Goal: Information Seeking & Learning: Learn about a topic

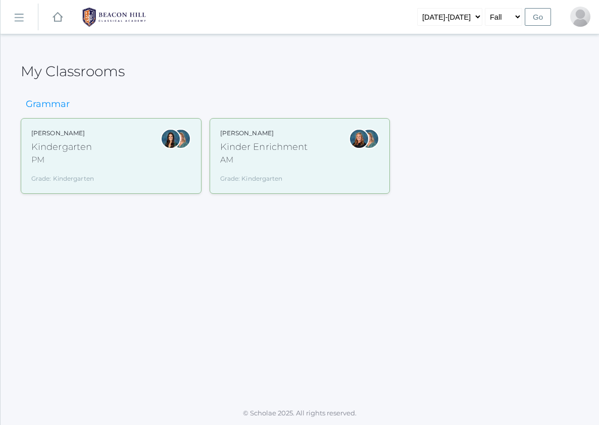
click at [18, 19] on rect at bounding box center [19, 18] width 16 height 16
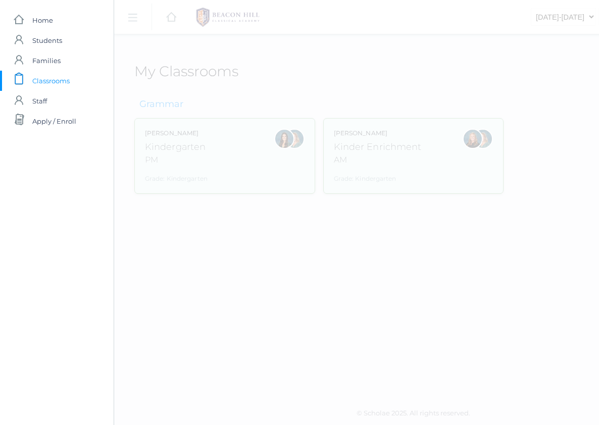
click at [49, 81] on span "Classrooms" at bounding box center [50, 81] width 37 height 20
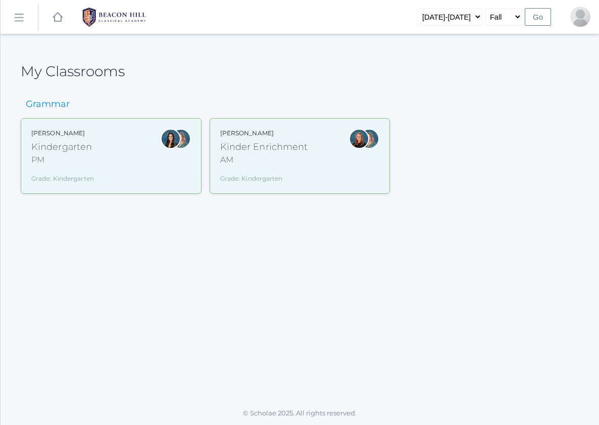
click at [18, 20] on rect at bounding box center [19, 18] width 16 height 16
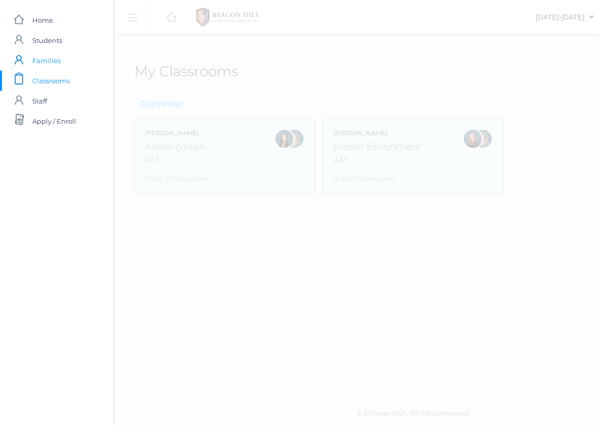
click at [35, 64] on span "Families" at bounding box center [46, 60] width 28 height 20
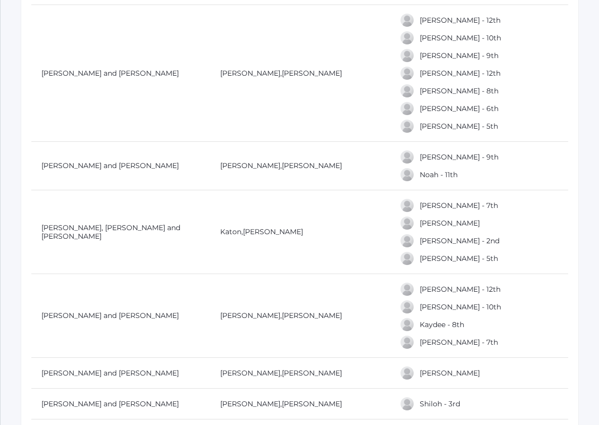
scroll to position [2080, 0]
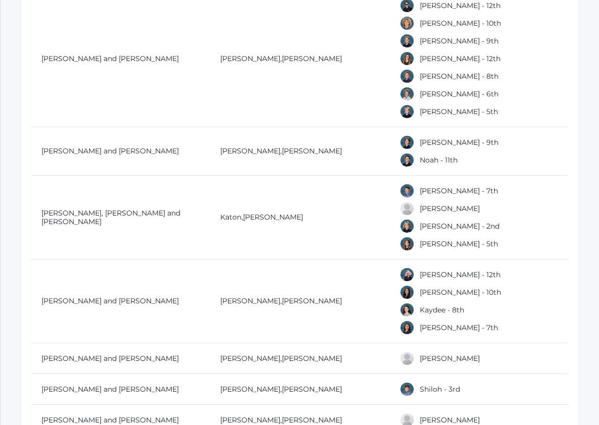
click at [406, 190] on div at bounding box center [406, 190] width 15 height 15
click at [432, 191] on link "Keegan - 7th" at bounding box center [458, 190] width 78 height 9
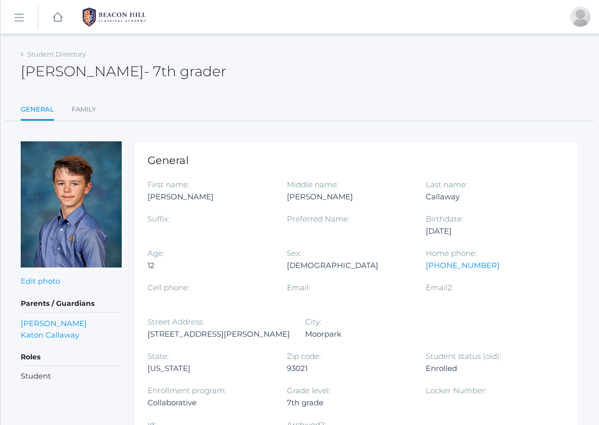
scroll to position [2080, 0]
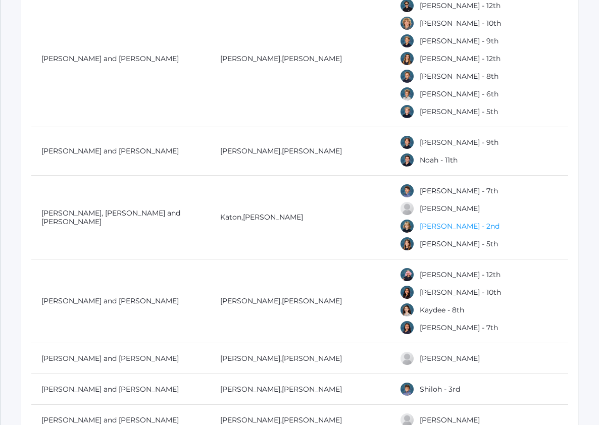
click at [427, 224] on link "Kellie - 2nd" at bounding box center [459, 226] width 80 height 9
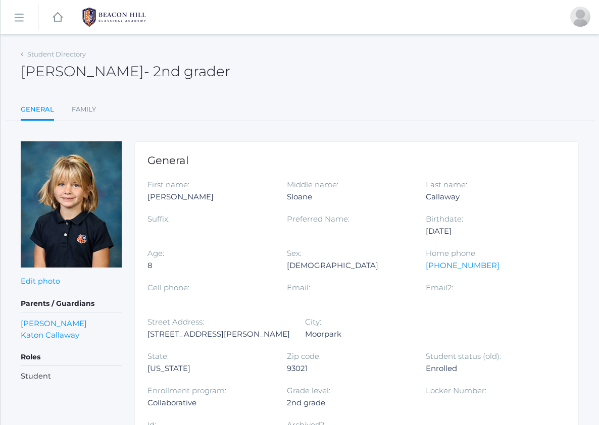
scroll to position [2080, 0]
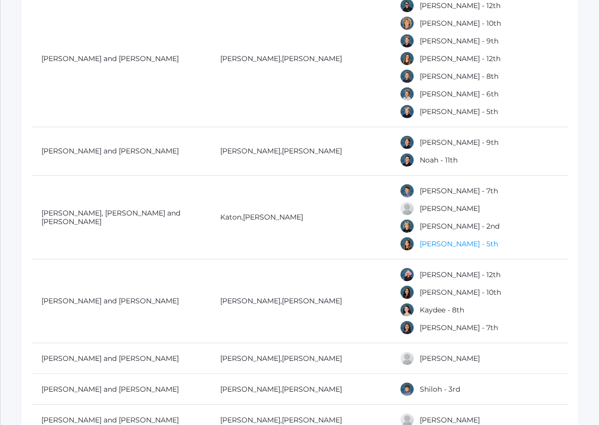
click at [428, 241] on link "Kennedy - 5th" at bounding box center [458, 243] width 78 height 9
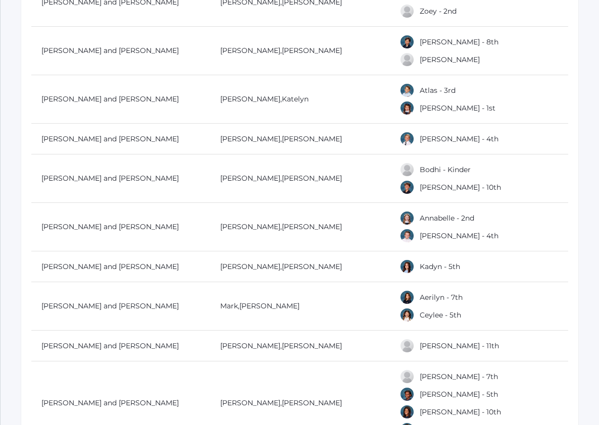
scroll to position [3739, 0]
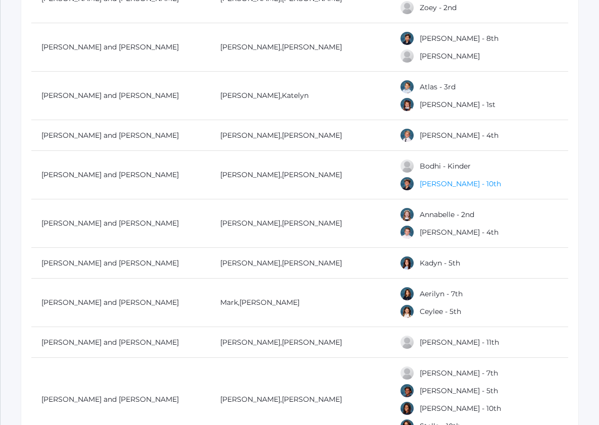
click at [431, 183] on link "Elijah - 10th" at bounding box center [459, 183] width 81 height 9
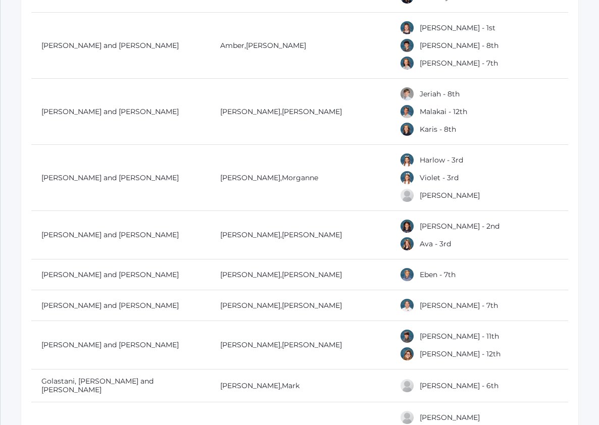
scroll to position [4561, 0]
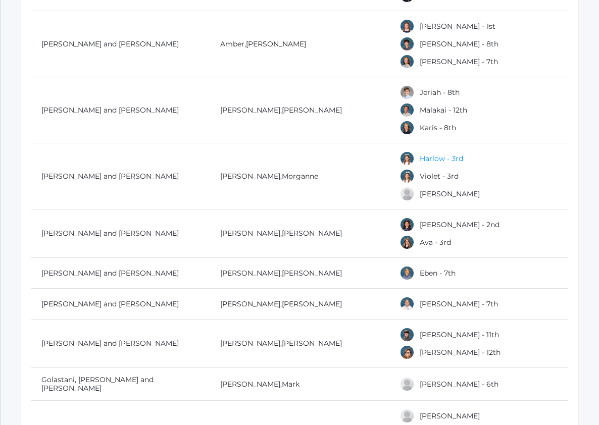
click at [434, 154] on link "Harlow - 3rd" at bounding box center [440, 158] width 43 height 9
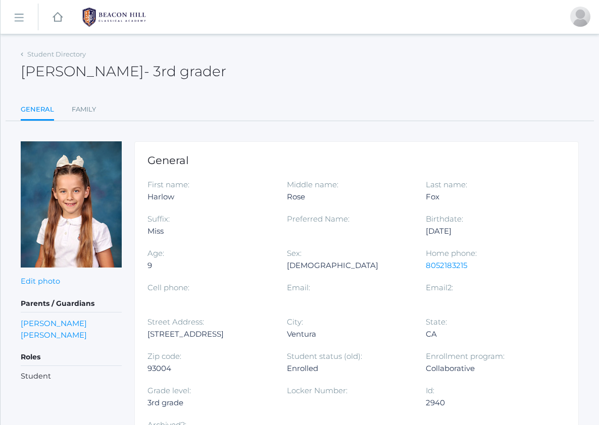
drag, startPoint x: 146, startPoint y: 334, endPoint x: 277, endPoint y: 335, distance: 130.2
click at [277, 335] on div "General First name: Harlow Middle name: Rose Last name: Fox Suffix: Miss Prefer…" at bounding box center [356, 309] width 444 height 336
copy div "272 Los Altos Street"
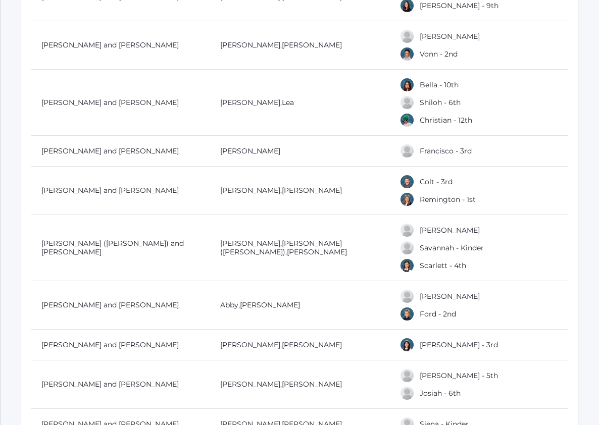
scroll to position [7297, 0]
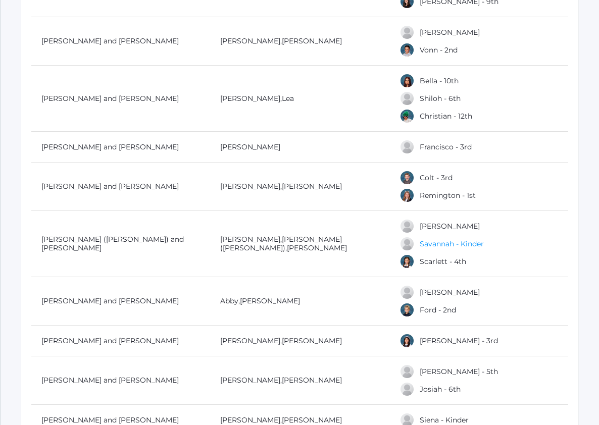
click at [443, 239] on link "Savannah - Kinder" at bounding box center [451, 243] width 64 height 9
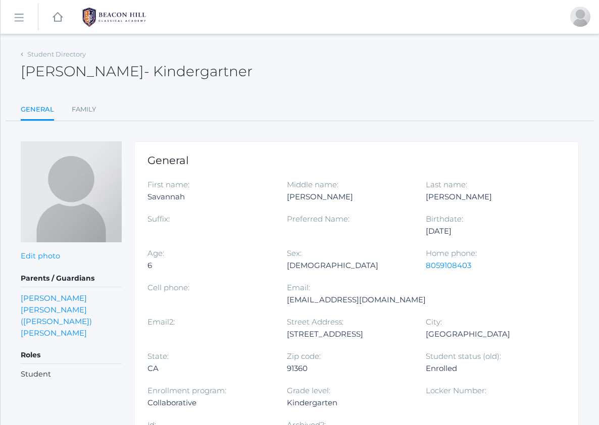
scroll to position [1, 0]
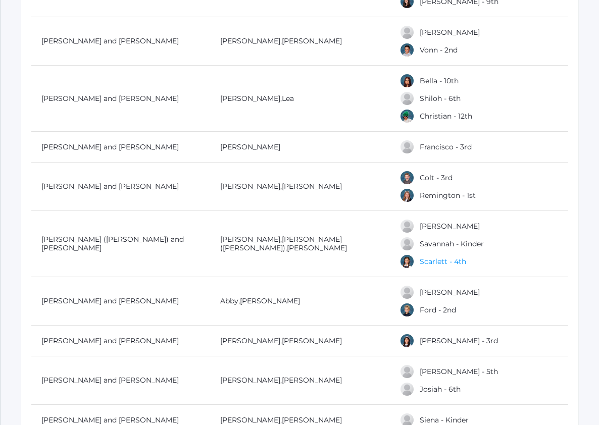
scroll to position [7298, 0]
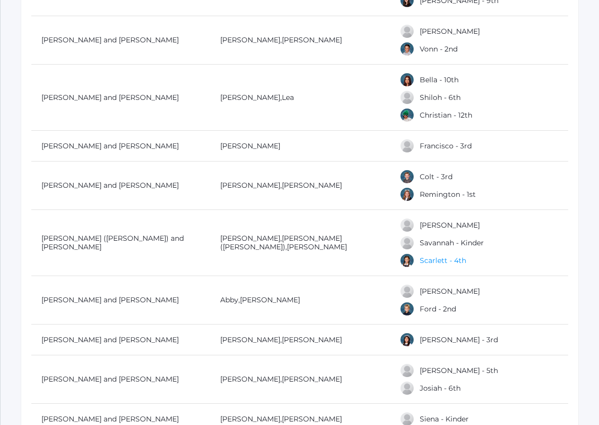
click at [436, 256] on link "Scarlett - 4th" at bounding box center [442, 260] width 46 height 9
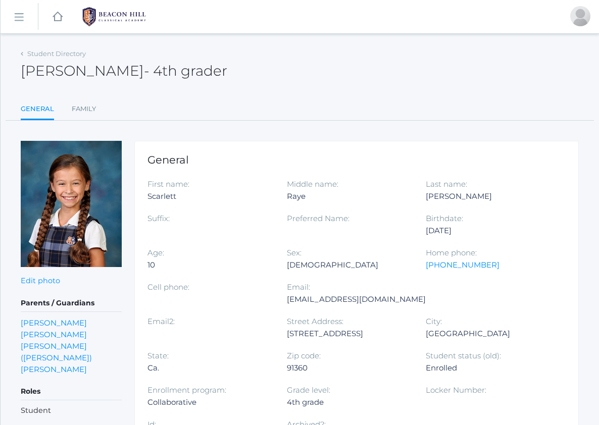
scroll to position [9, 0]
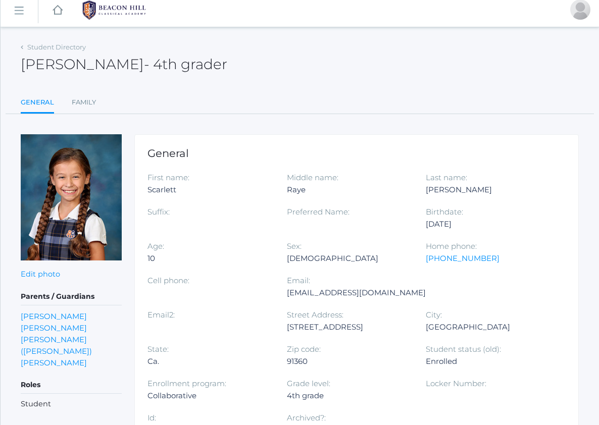
drag, startPoint x: 147, startPoint y: 336, endPoint x: 248, endPoint y: 336, distance: 100.4
click at [287, 336] on div "Street Address: 3350 Calle Quebracho" at bounding box center [356, 326] width 139 height 34
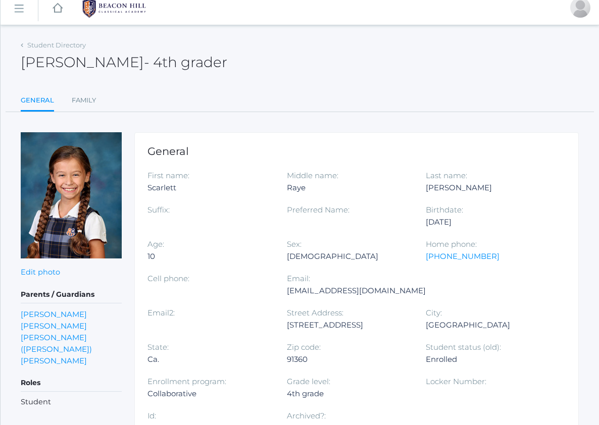
copy div "3350 Calle Quebracho"
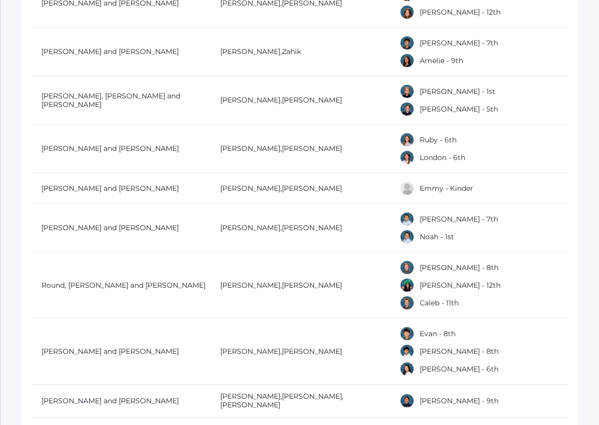
scroll to position [8757, 0]
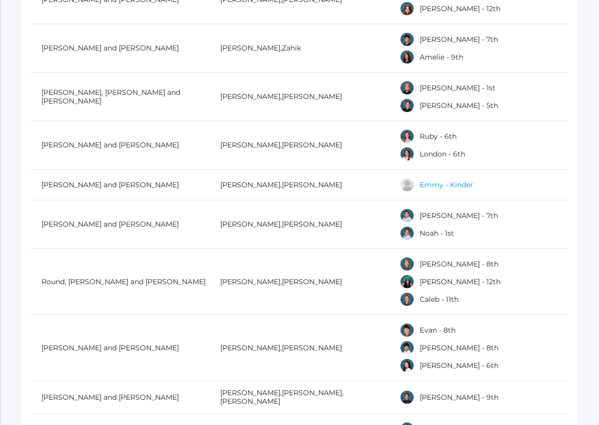
click at [436, 180] on link "Emmy - Kinder" at bounding box center [446, 184] width 54 height 9
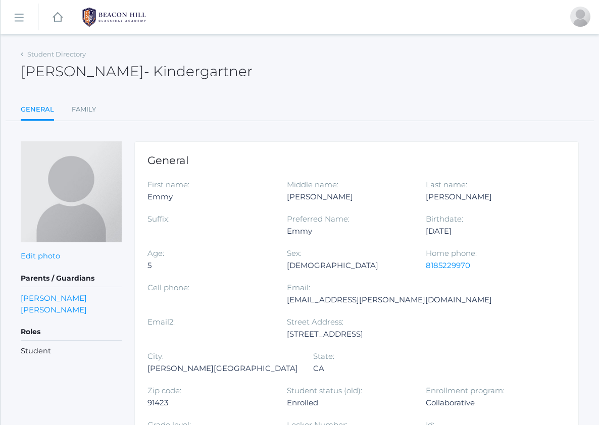
scroll to position [1, 0]
drag, startPoint x: 146, startPoint y: 333, endPoint x: 233, endPoint y: 333, distance: 86.8
click at [233, 333] on div "General First name: Emmy Middle name: Kay Last name: Rodarte Suffix: Preferred …" at bounding box center [356, 326] width 444 height 370
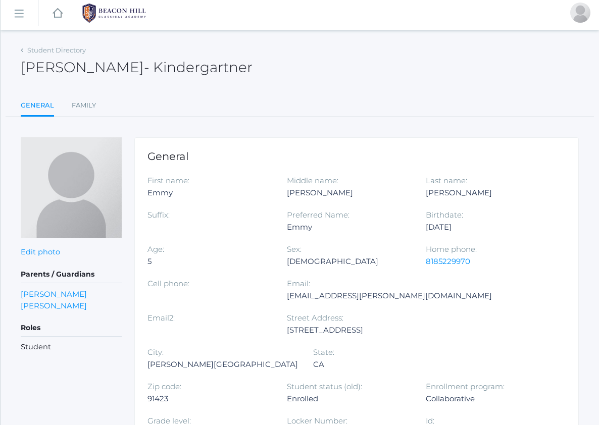
scroll to position [9, 0]
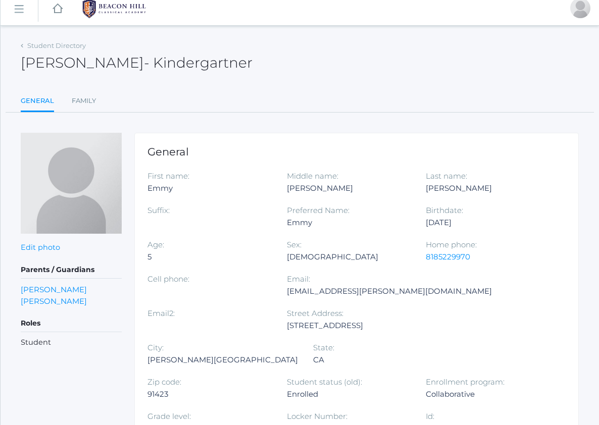
copy div "13012 Magnolia Blvd."
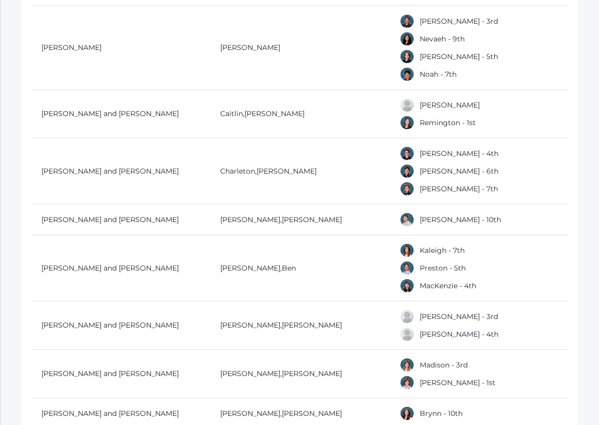
scroll to position [10555, 0]
click at [435, 118] on link "Remington - 1st" at bounding box center [447, 122] width 56 height 9
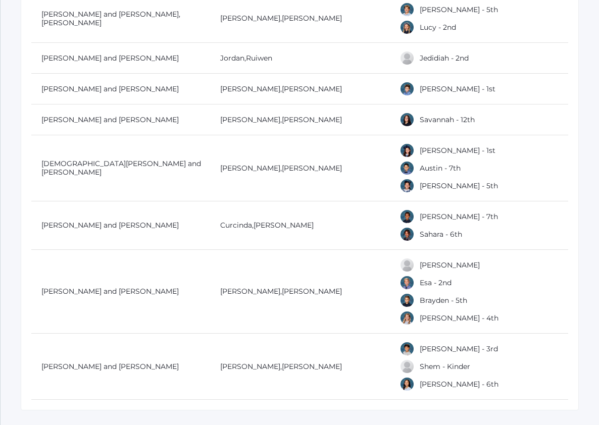
scroll to position [11311, 0]
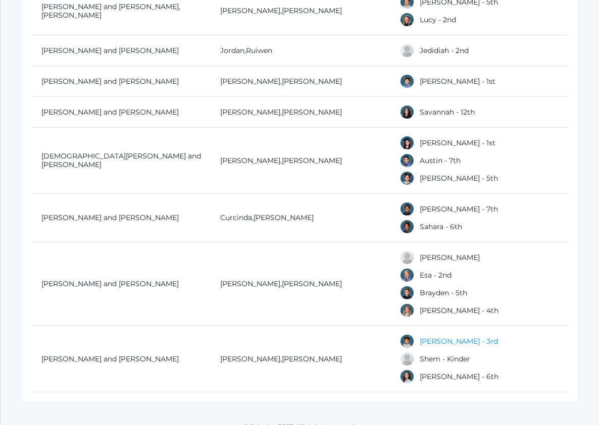
click at [429, 337] on link "Owen - 3rd" at bounding box center [458, 341] width 78 height 9
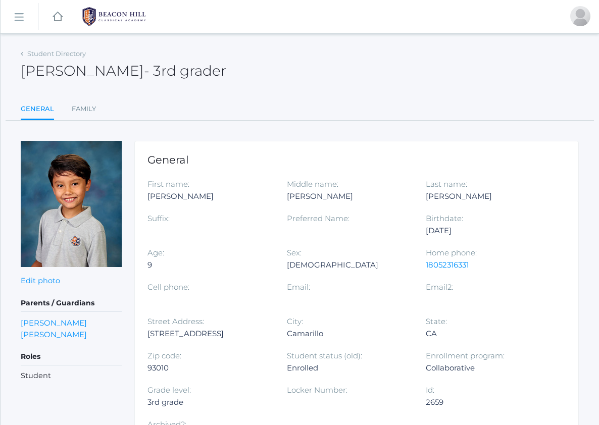
scroll to position [2, 0]
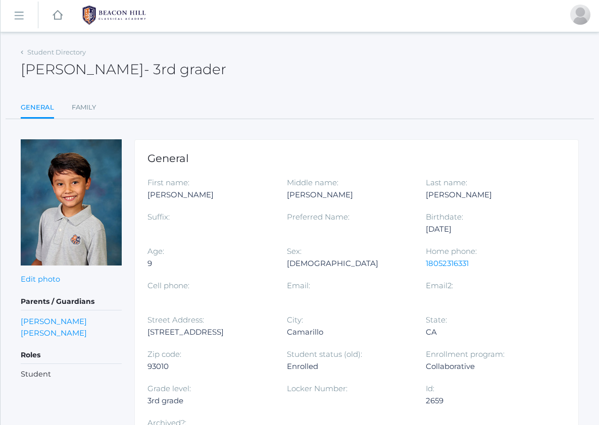
drag, startPoint x: 147, startPoint y: 334, endPoint x: 255, endPoint y: 333, distance: 108.0
click at [255, 333] on div "618 Valley Vista Dr." at bounding box center [209, 332] width 124 height 12
copy div "618 Valley Vista Dr."
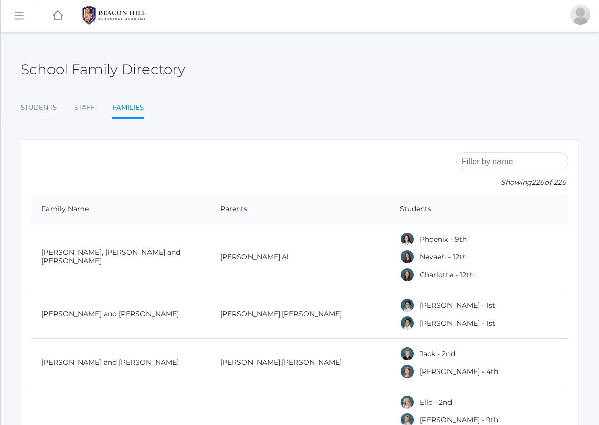
scroll to position [11311, 0]
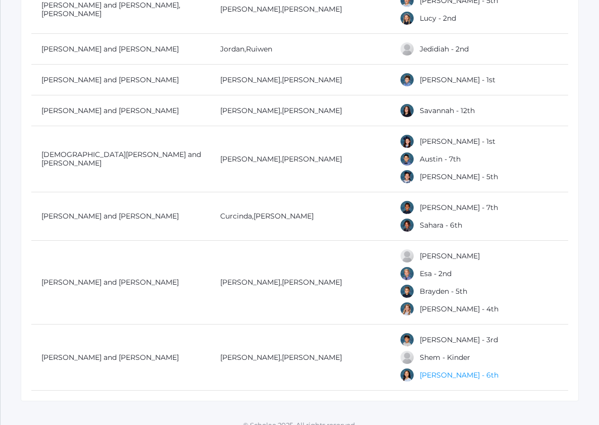
click at [428, 370] on link "Parker - 6th" at bounding box center [458, 374] width 79 height 9
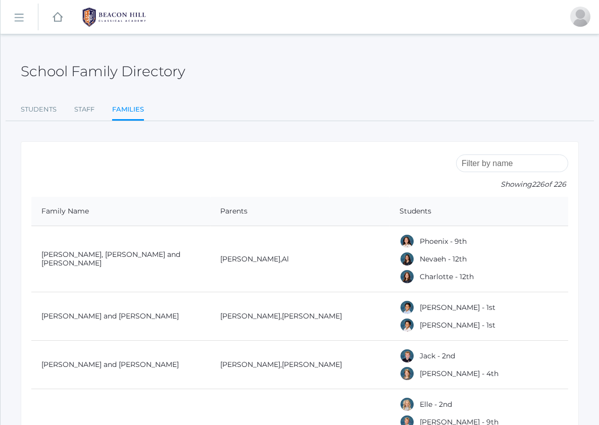
click at [19, 14] on rect at bounding box center [19, 18] width 16 height 16
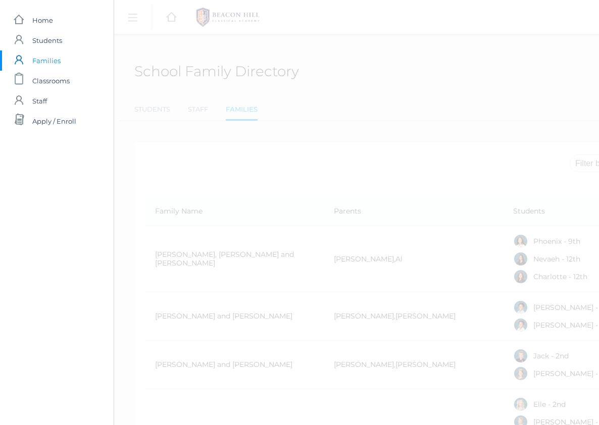
click at [41, 60] on span "Families" at bounding box center [46, 60] width 28 height 20
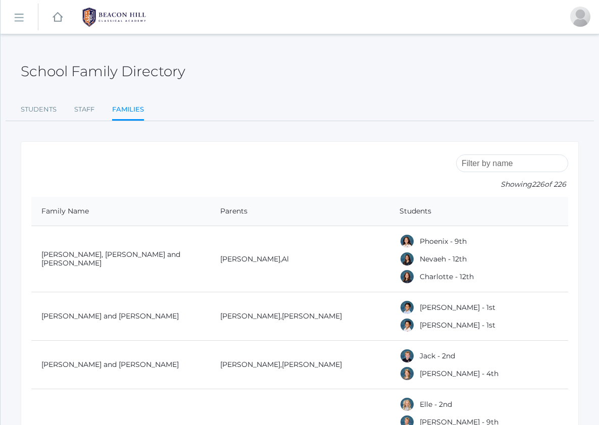
click at [18, 20] on rect at bounding box center [19, 18] width 16 height 16
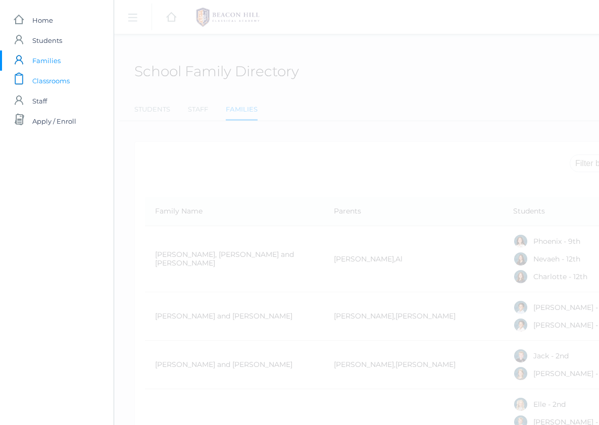
click at [45, 83] on span "Classrooms" at bounding box center [50, 81] width 37 height 20
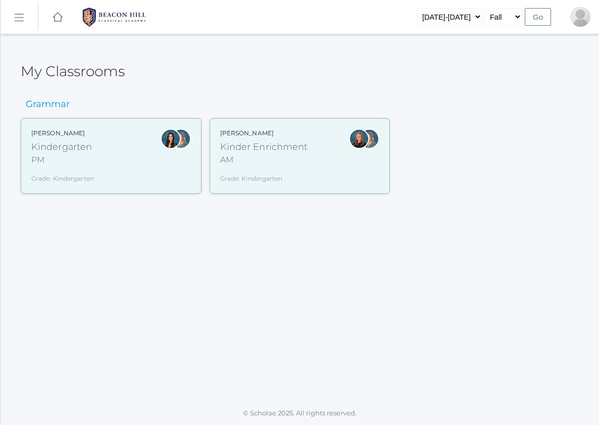
click at [243, 149] on div "Kinder Enrichment" at bounding box center [264, 147] width 88 height 14
click at [69, 147] on div "Kindergarten" at bounding box center [62, 147] width 63 height 14
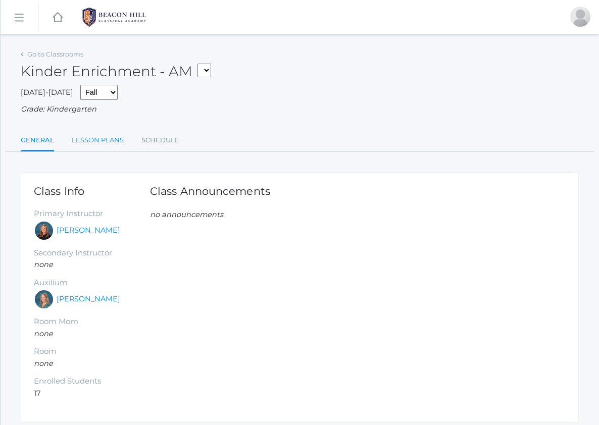
click at [88, 141] on link "Lesson Plans" at bounding box center [98, 140] width 52 height 20
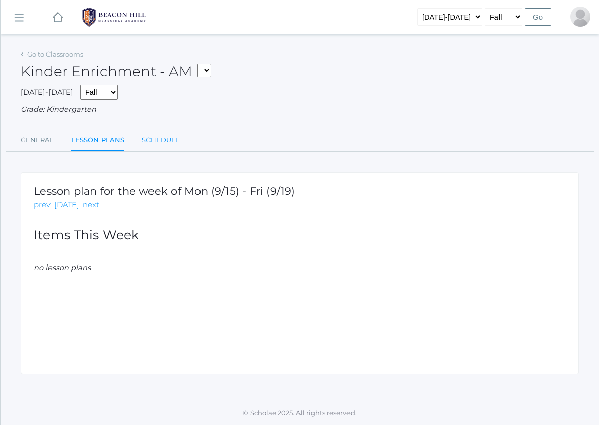
click at [162, 139] on link "Schedule" at bounding box center [161, 140] width 38 height 20
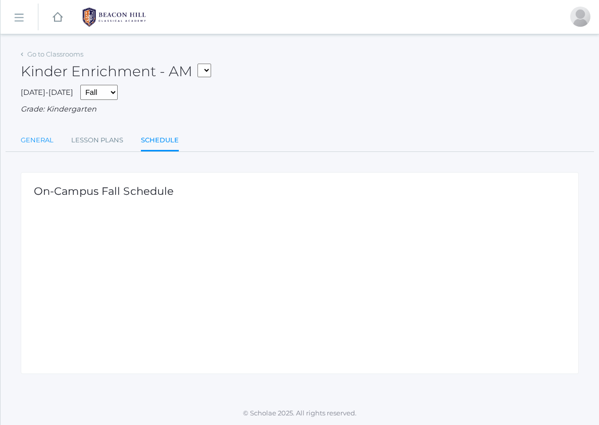
click at [40, 140] on link "General" at bounding box center [37, 140] width 33 height 20
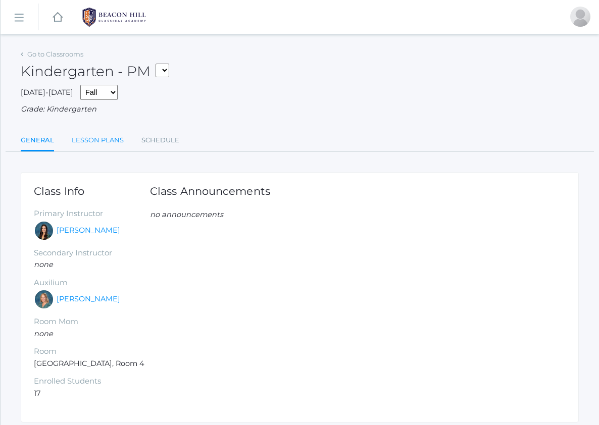
click at [89, 142] on link "Lesson Plans" at bounding box center [98, 140] width 52 height 20
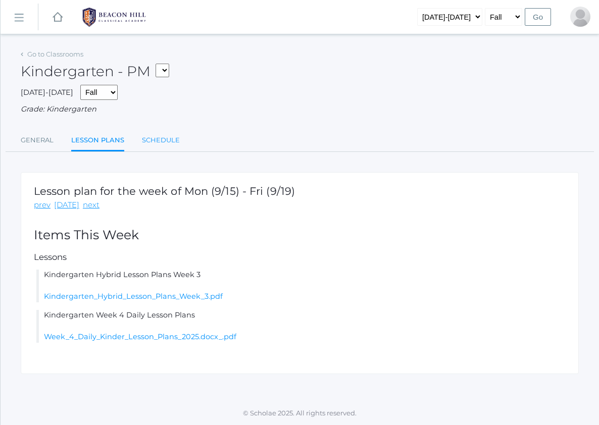
click at [166, 139] on link "Schedule" at bounding box center [161, 140] width 38 height 20
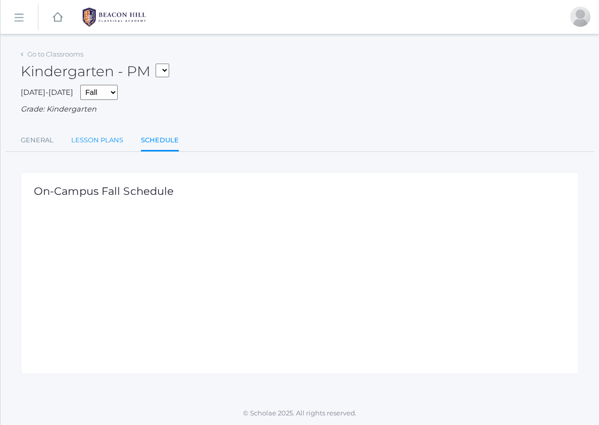
click at [105, 142] on link "Lesson Plans" at bounding box center [97, 140] width 52 height 20
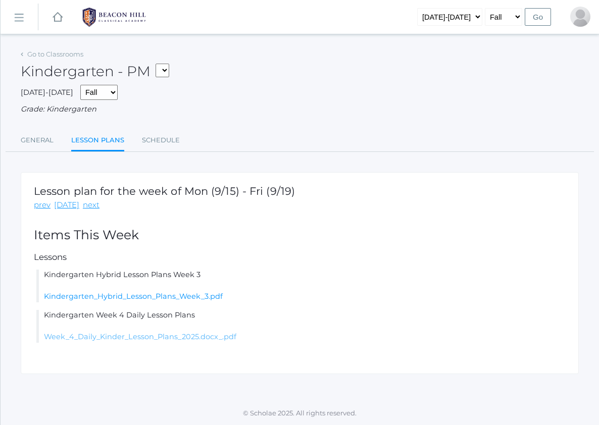
click at [129, 338] on link "Week_4_Daily_Kinder_Lesson_Plans_2025.docx_.pdf" at bounding box center [140, 336] width 192 height 9
